Goal: Transaction & Acquisition: Purchase product/service

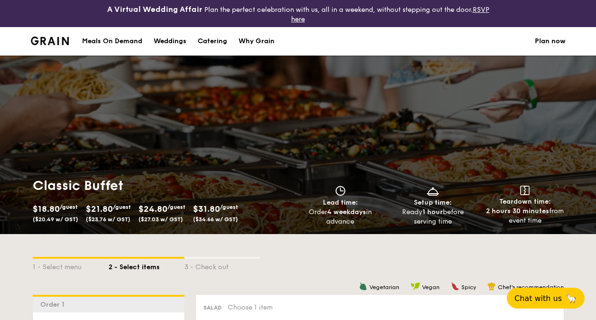
scroll to position [309, 0]
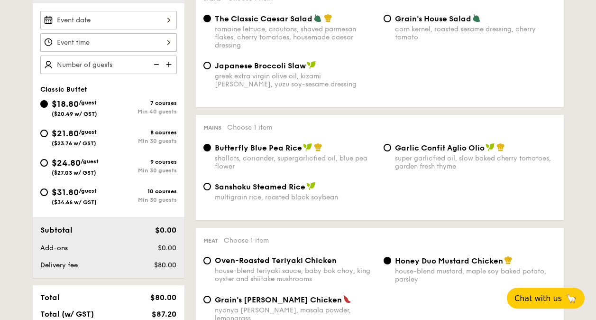
click at [46, 167] on div "$24.80 /guest ($27.03 w/ GST)" at bounding box center [74, 166] width 68 height 20
click at [46, 167] on input "$24.80 /guest ($27.03 w/ GST) 9 courses Min 30 guests" at bounding box center [44, 163] width 8 height 8
radio input "true"
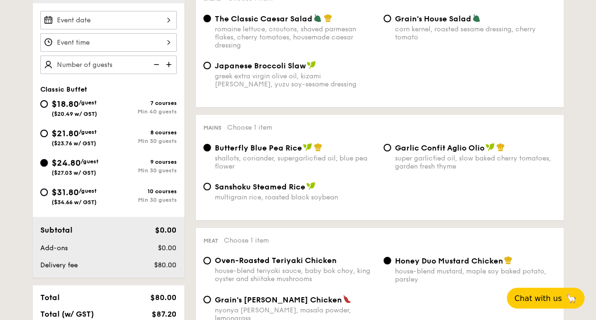
radio input "true"
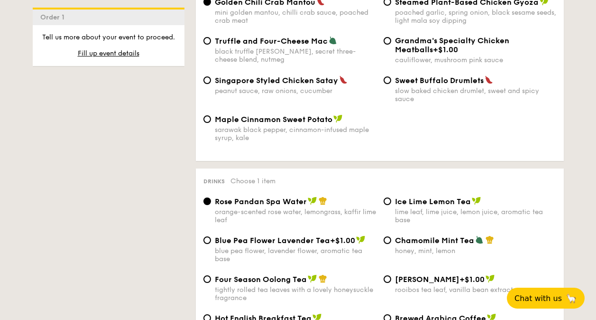
scroll to position [2007, 0]
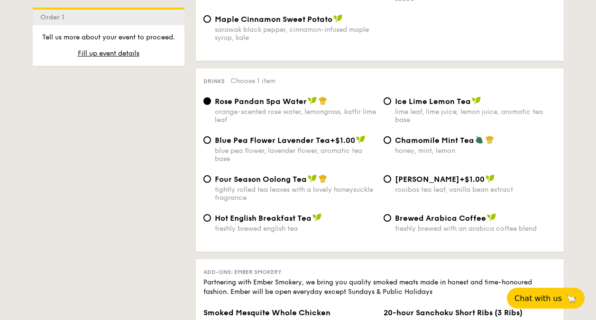
scroll to position [2012, 0]
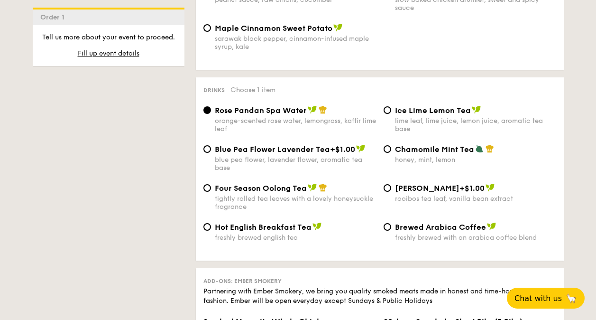
drag, startPoint x: 244, startPoint y: 116, endPoint x: 225, endPoint y: 109, distance: 20.6
click at [223, 117] on div "orange-scented rose water, lemongrass, kaffir lime leaf" at bounding box center [295, 125] width 161 height 16
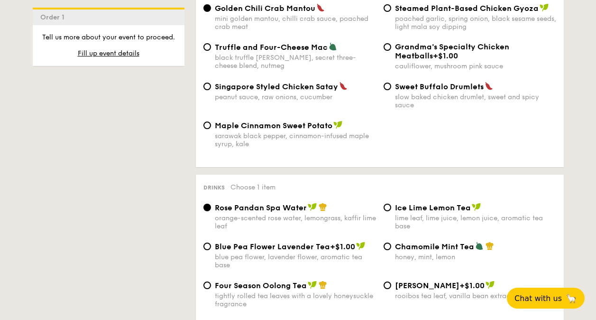
scroll to position [1823, 0]
